Goal: Find specific page/section: Find specific page/section

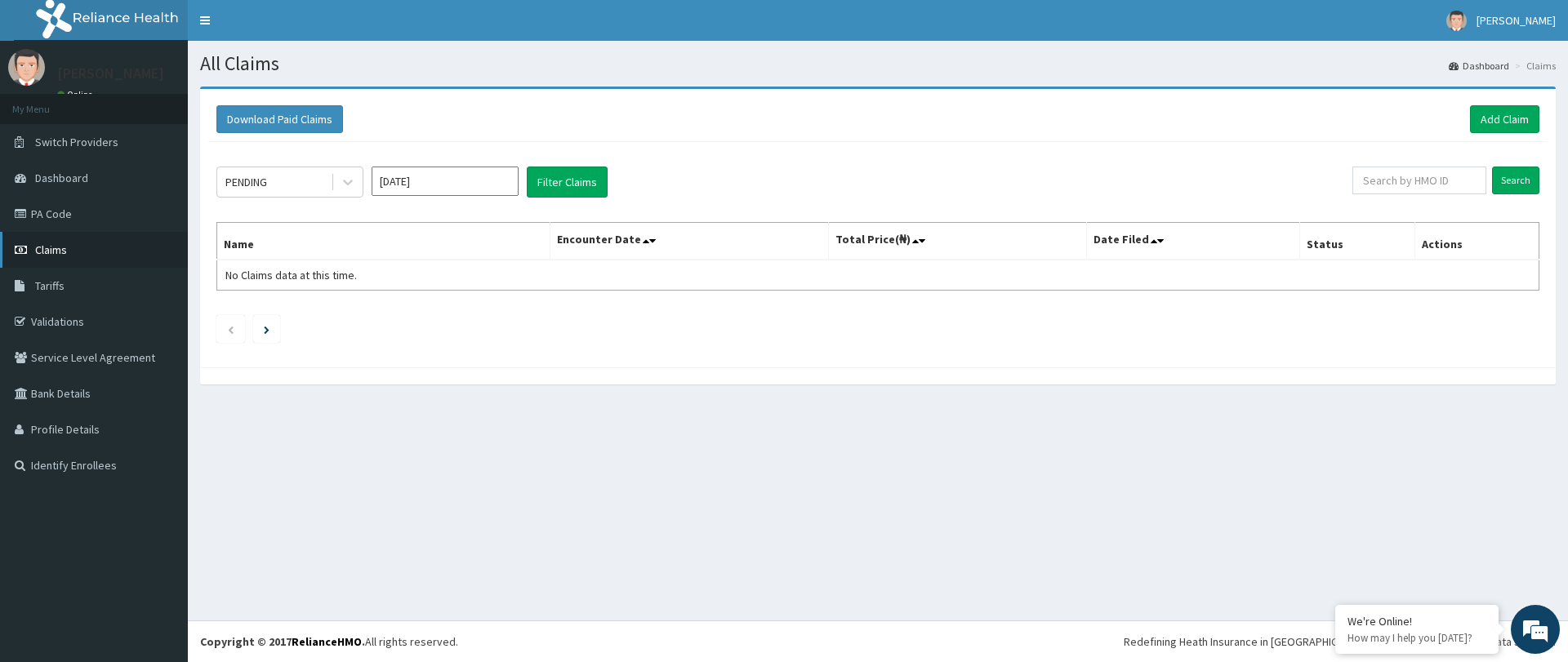
click at [61, 246] on span "Claims" at bounding box center [51, 249] width 32 height 14
